Goal: Check status: Check status

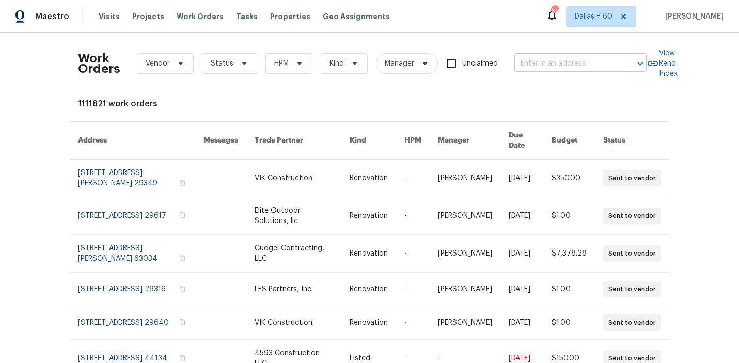
click at [578, 59] on input "text" at bounding box center [565, 64] width 103 height 16
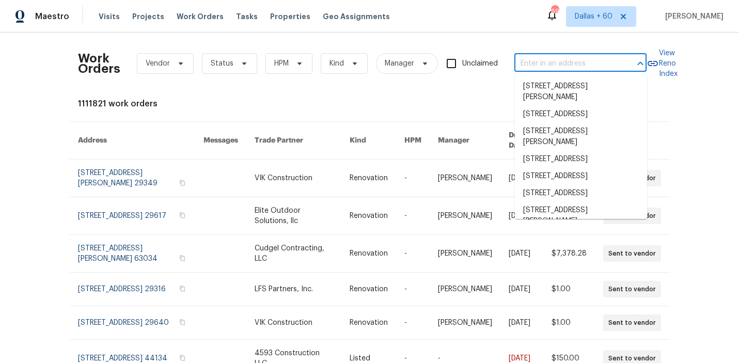
paste input "10084 Schuler Ranch Rd, Elk Grove, CA 95757"
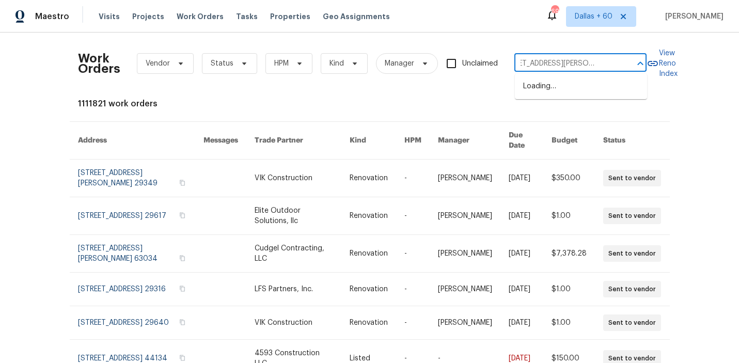
type input "10084 Schuler Ranch Rd, Elk Grove, CA 95757"
click at [575, 92] on li "10084 Schuler Ranch Rd, Elk Grove, CA 95757" at bounding box center [581, 92] width 132 height 28
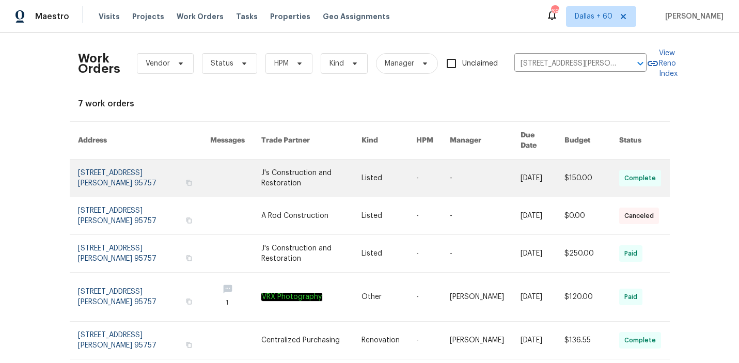
click at [287, 162] on link at bounding box center [311, 177] width 101 height 37
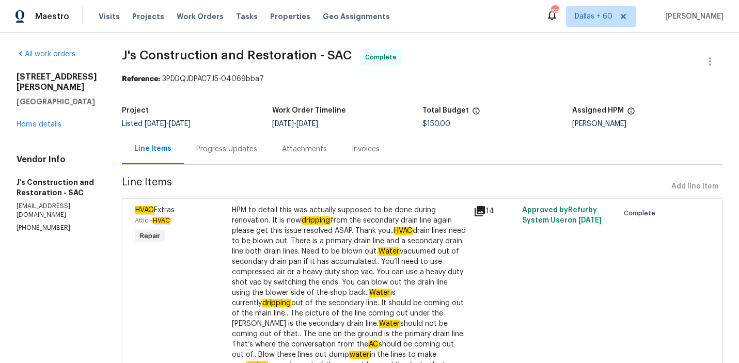
click at [46, 119] on div "10084 Schuler Ranch Rd Elk Grove, CA 95757 Home details" at bounding box center [57, 101] width 81 height 58
click at [47, 128] on div "10084 Schuler Ranch Rd Elk Grove, CA 95757 Home details" at bounding box center [57, 101] width 81 height 58
click at [47, 124] on link "Home details" at bounding box center [39, 124] width 45 height 7
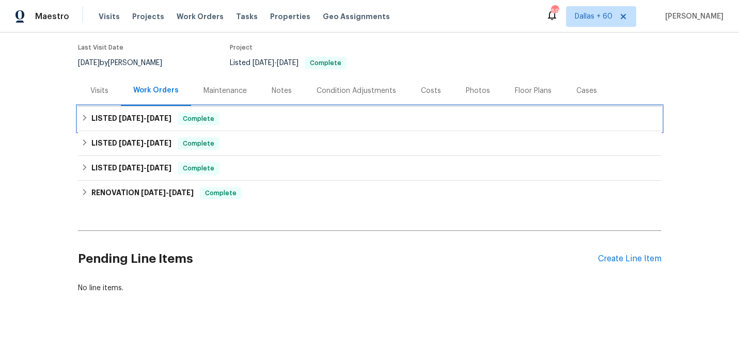
click at [342, 120] on div "LISTED 7/30/25 - 8/1/25 Complete" at bounding box center [369, 119] width 577 height 12
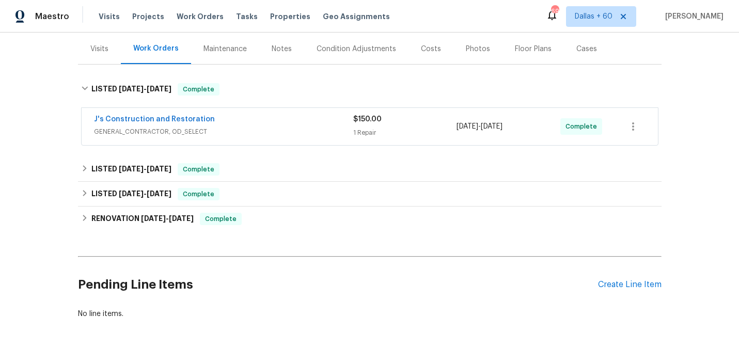
click at [342, 120] on div "J's Construction and Restoration" at bounding box center [223, 120] width 259 height 12
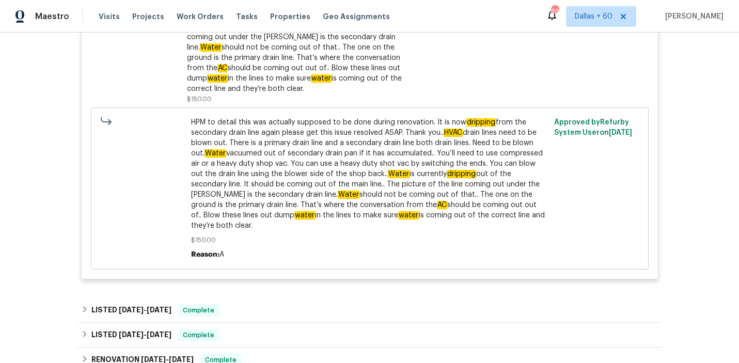
scroll to position [403, 0]
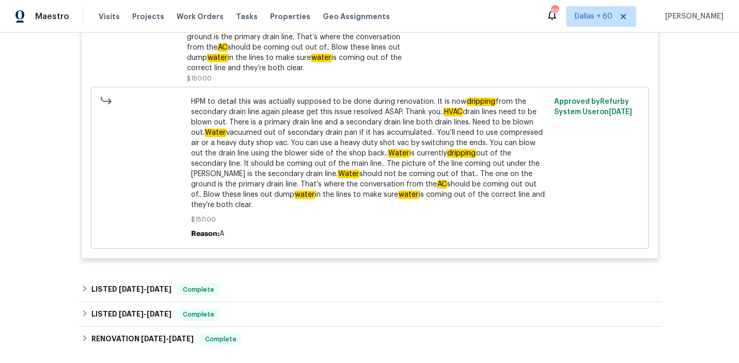
click at [269, 245] on div "J's Construction and Restoration GENERAL_CONTRACTOR, OD_SELECT $150.00 1 Repair…" at bounding box center [369, 47] width 577 height 438
click at [270, 249] on div "Back to all projects 10084 Schuler Ranch Rd, Elk Grove, CA 95757 4 Beds | 3 Bat…" at bounding box center [369, 45] width 583 height 806
click at [271, 253] on div "Back to all projects 10084 Schuler Ranch Rd, Elk Grove, CA 95757 4 Beds | 3 Bat…" at bounding box center [369, 45] width 583 height 806
click at [271, 254] on div "Back to all projects 10084 Schuler Ranch Rd, Elk Grove, CA 95757 4 Beds | 3 Bat…" at bounding box center [369, 45] width 583 height 806
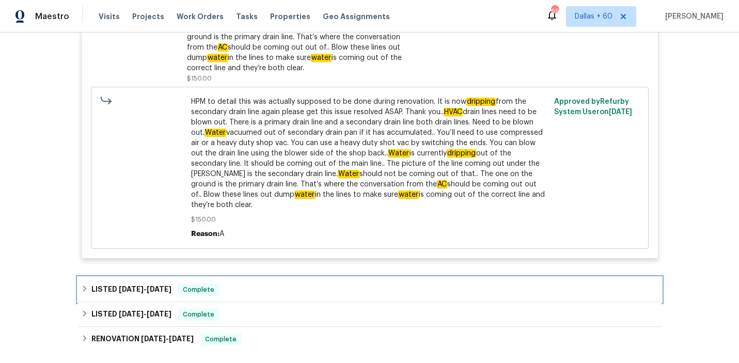
click at [274, 283] on div "LISTED 5/15/25 - 5/21/25 Complete" at bounding box center [369, 289] width 577 height 12
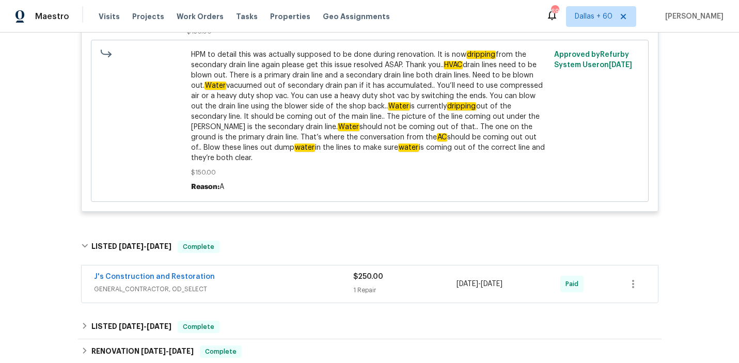
click at [274, 284] on span "GENERAL_CONTRACTOR, OD_SELECT" at bounding box center [223, 289] width 259 height 10
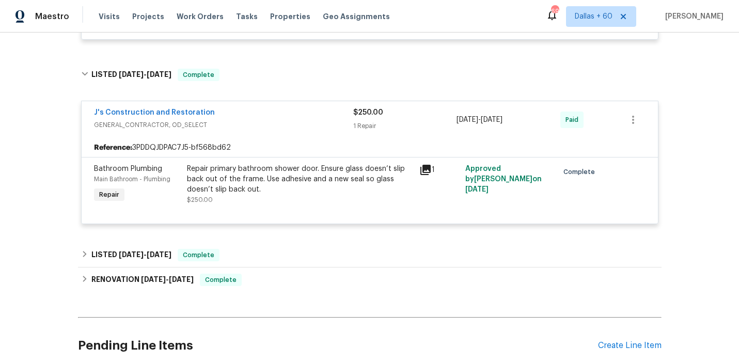
scroll to position [638, 0]
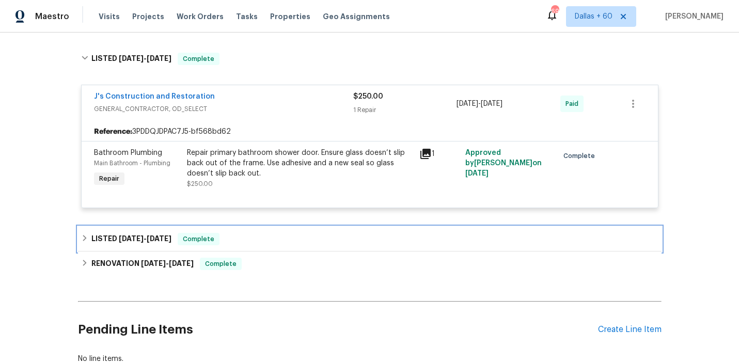
click at [269, 228] on div "LISTED 4/17/25 - 4/18/25 Complete" at bounding box center [369, 239] width 583 height 25
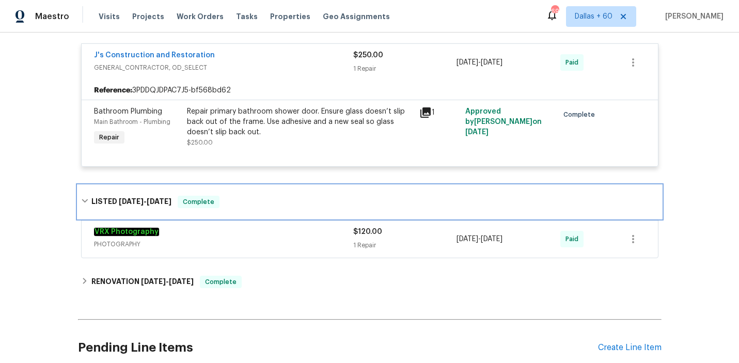
scroll to position [679, 0]
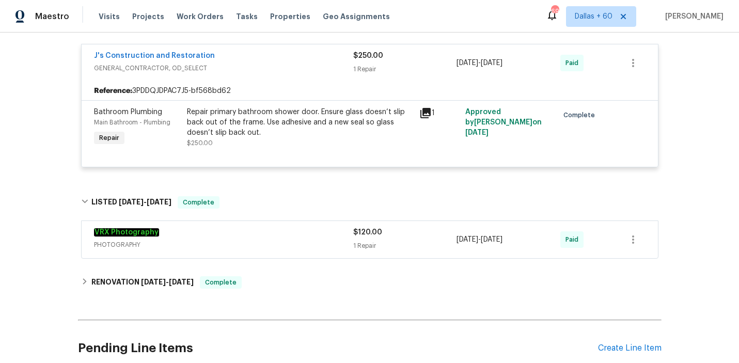
click at [269, 239] on span "PHOTOGRAPHY" at bounding box center [223, 244] width 259 height 10
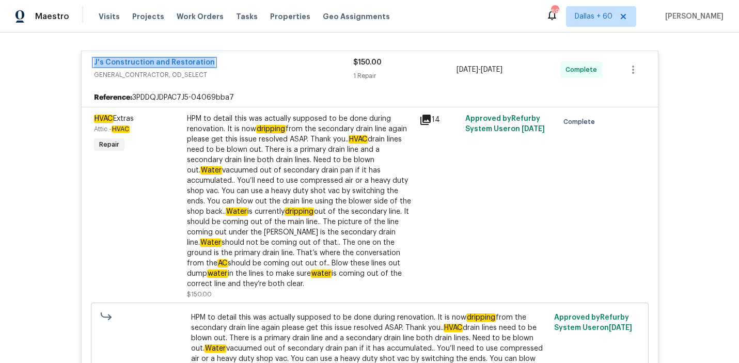
scroll to position [192, 0]
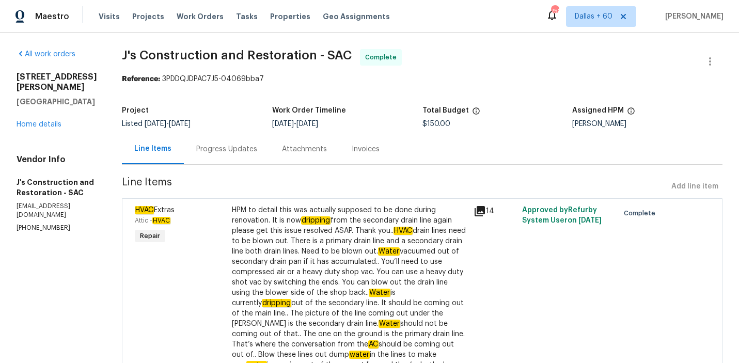
click at [247, 153] on div "Progress Updates" at bounding box center [226, 149] width 61 height 10
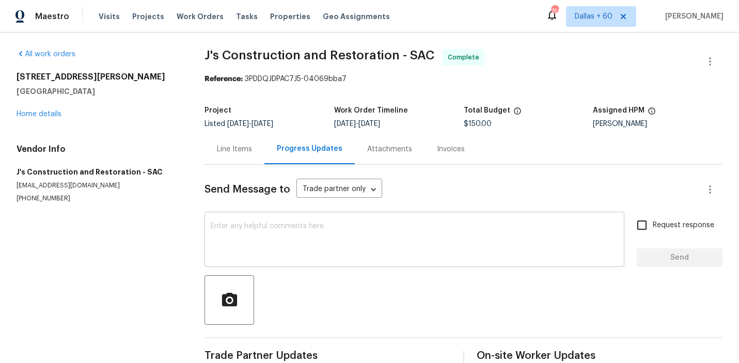
scroll to position [61, 0]
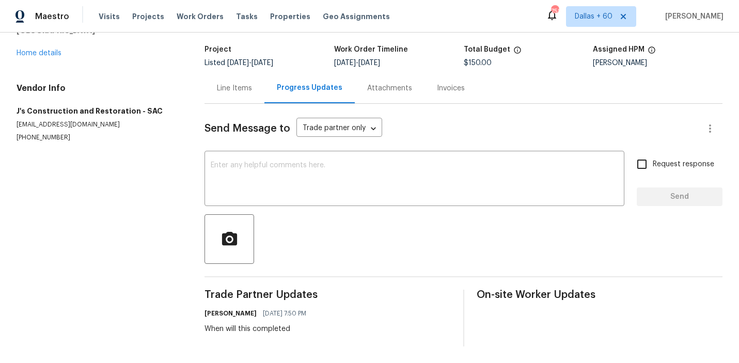
click at [445, 85] on div "Invoices" at bounding box center [451, 88] width 28 height 10
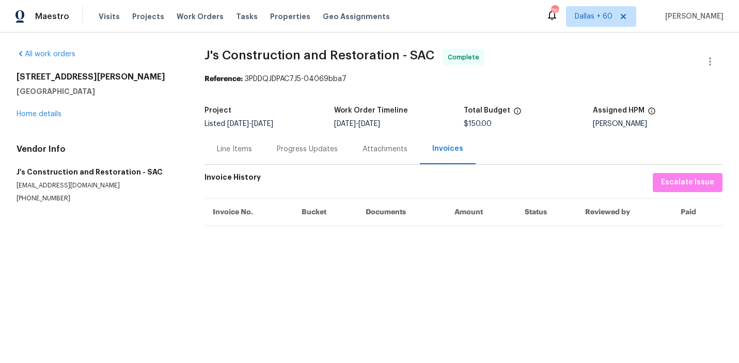
click at [312, 150] on div "Progress Updates" at bounding box center [307, 149] width 61 height 10
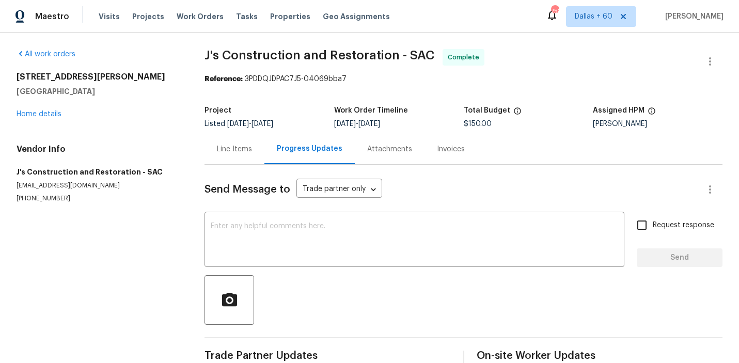
scroll to position [61, 0]
